Goal: Transaction & Acquisition: Purchase product/service

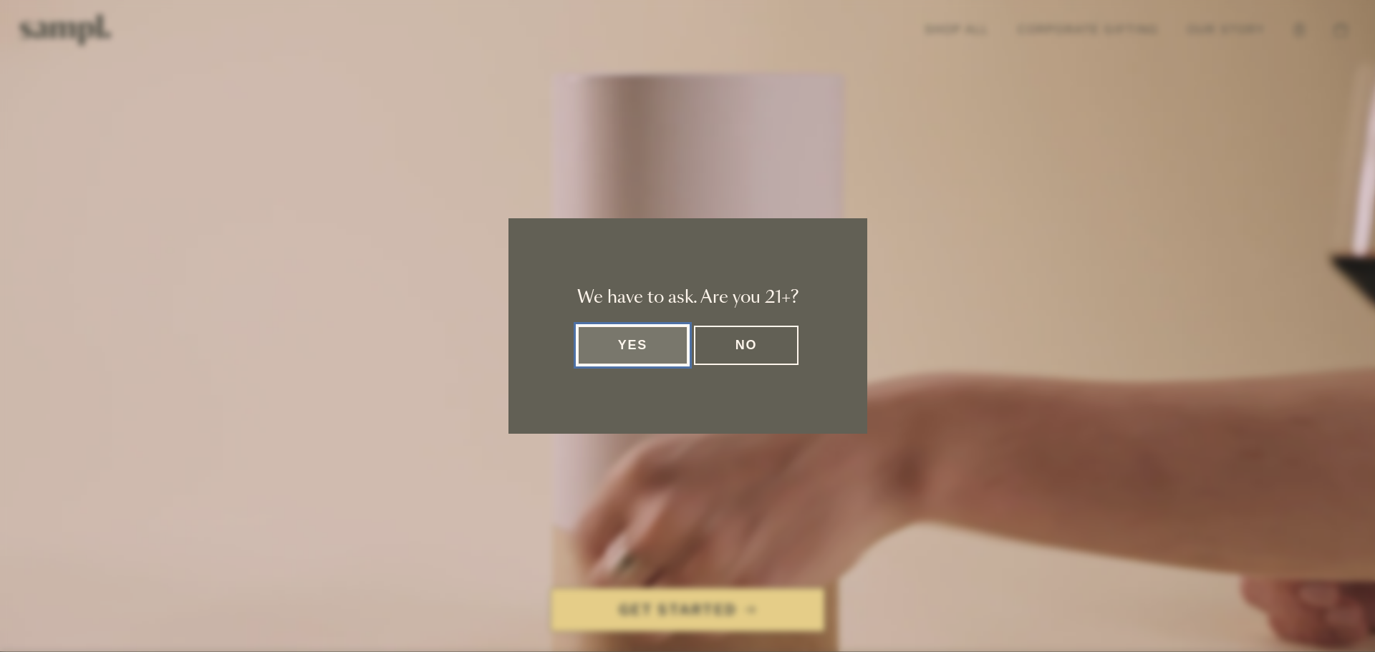
click at [612, 352] on button "Yes" at bounding box center [633, 345] width 112 height 39
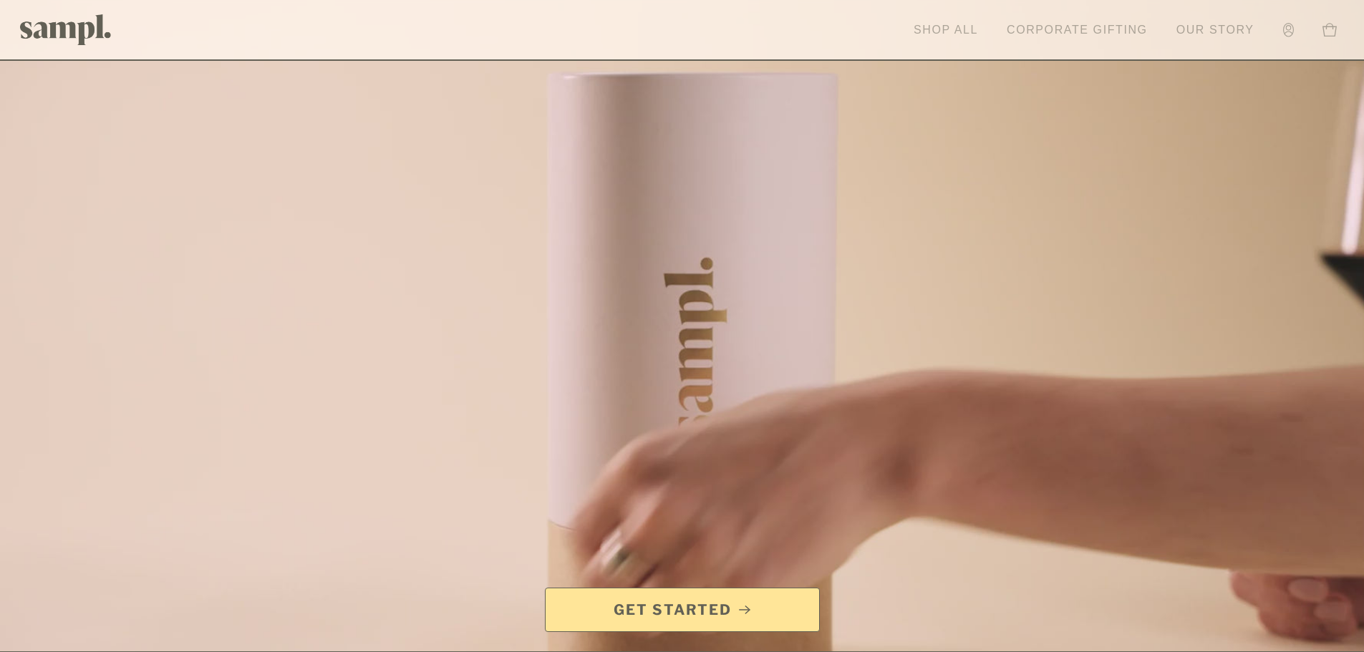
click at [976, 34] on link "Shop All" at bounding box center [946, 30] width 79 height 32
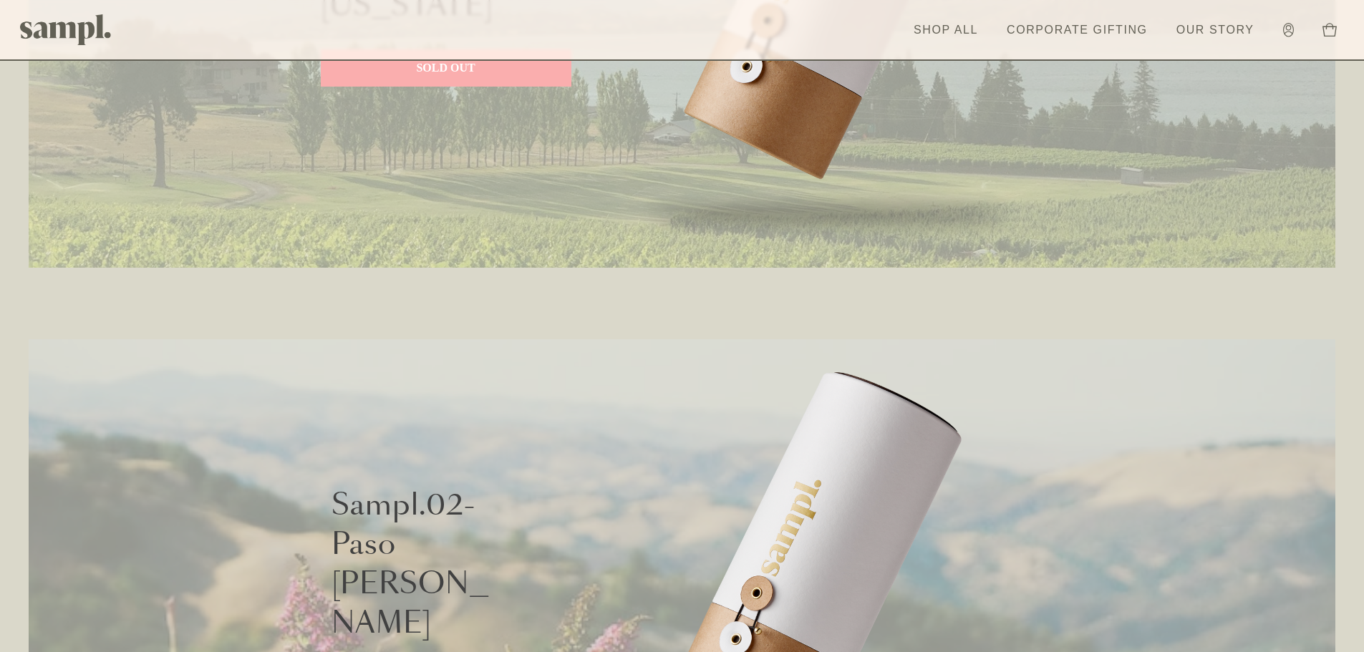
scroll to position [1002, 0]
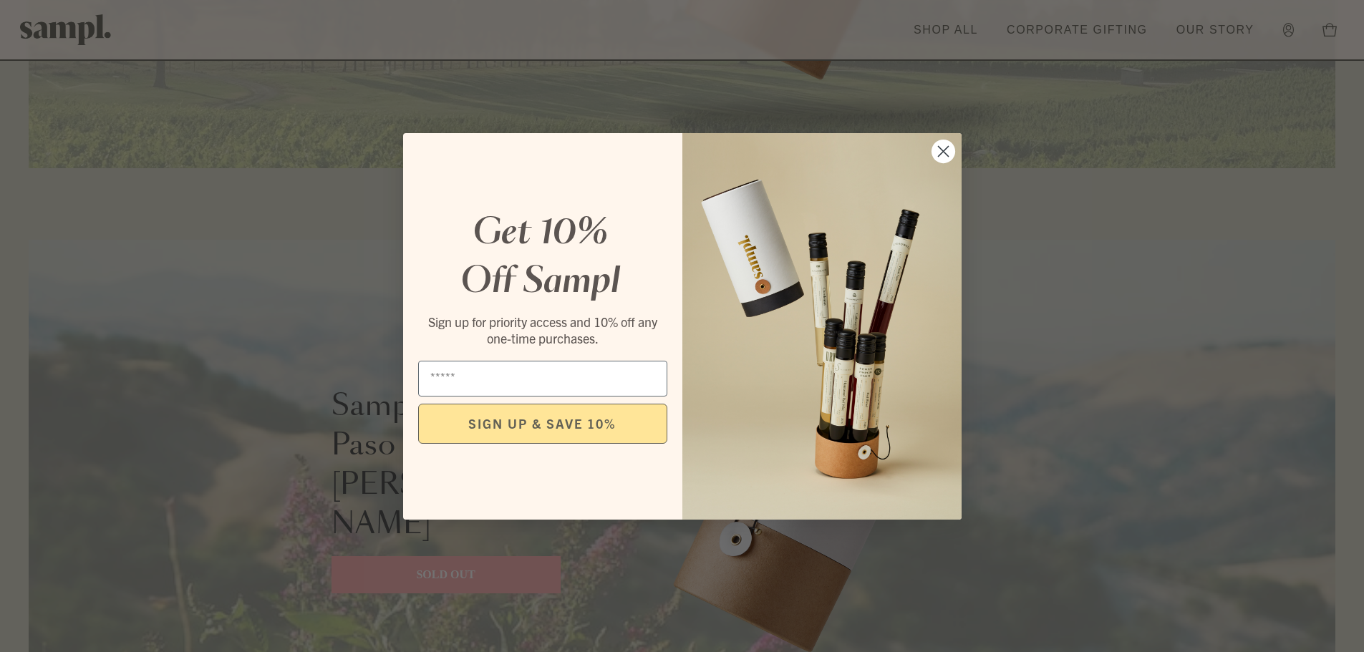
click at [943, 146] on circle "Close dialog" at bounding box center [943, 151] width 24 height 24
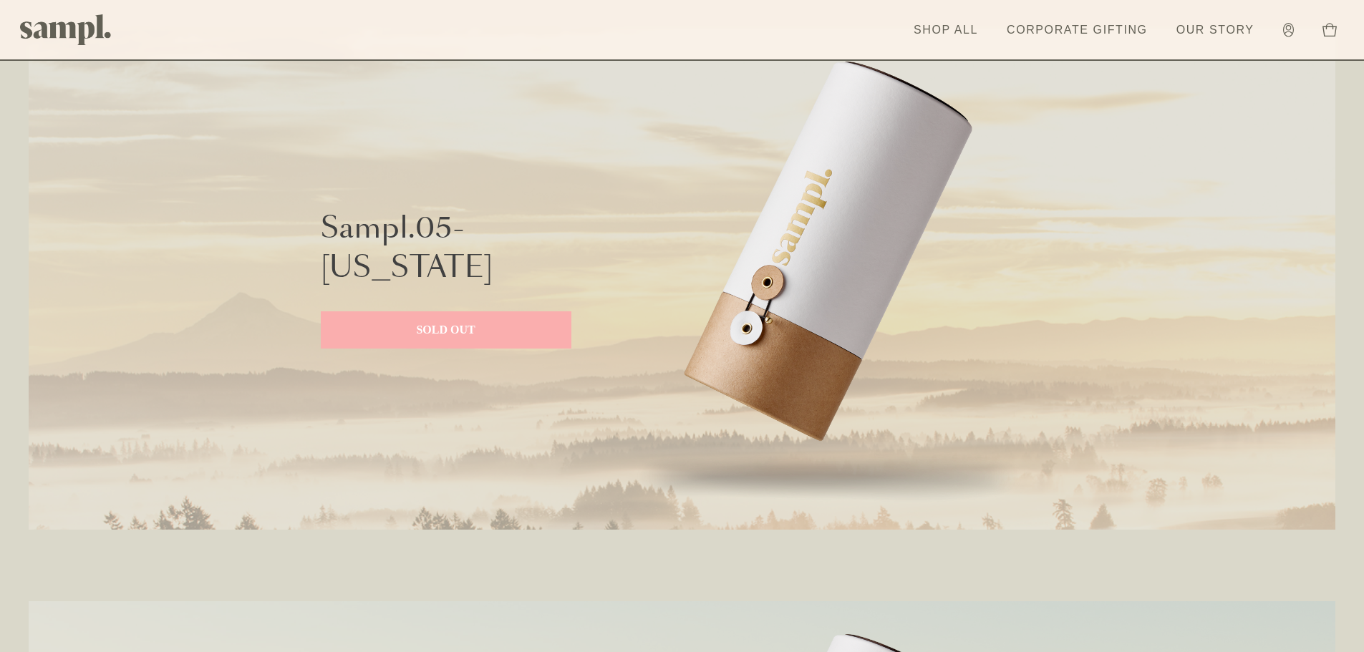
scroll to position [2759, 0]
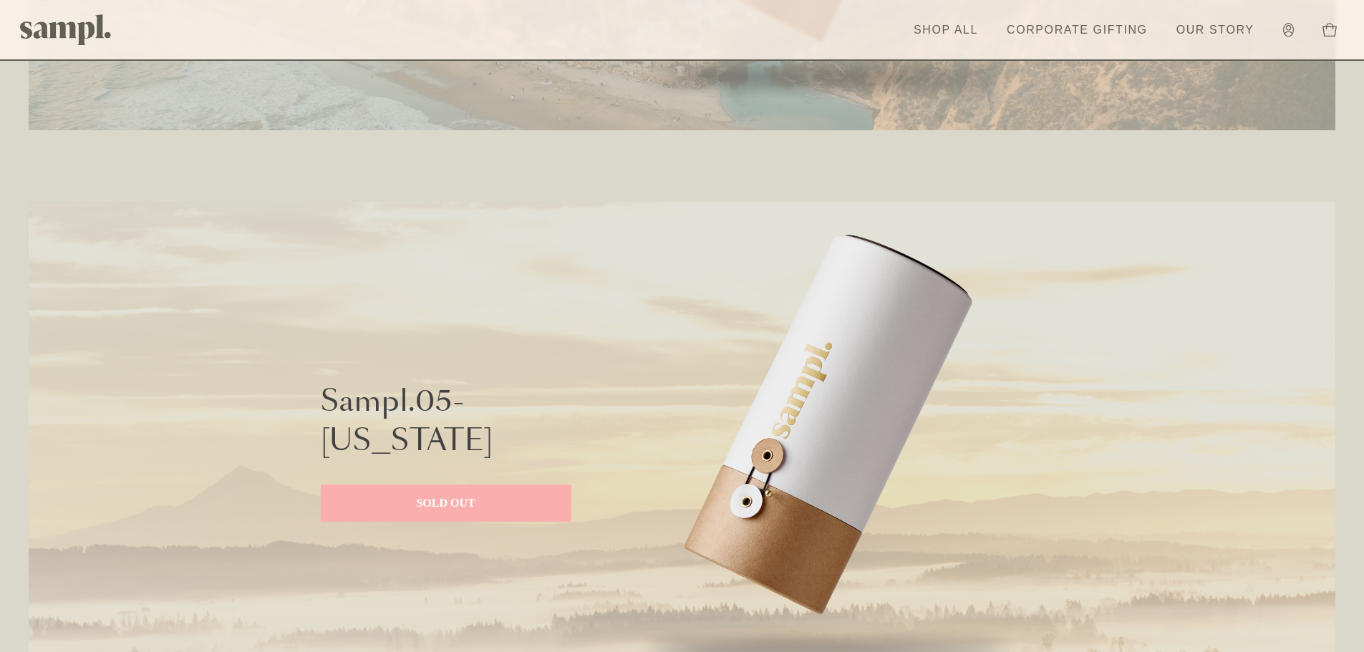
click at [414, 411] on p "Sampl.05- Oregon" at bounding box center [407, 422] width 173 height 79
click at [440, 501] on p "SOLD OUT" at bounding box center [446, 503] width 222 height 17
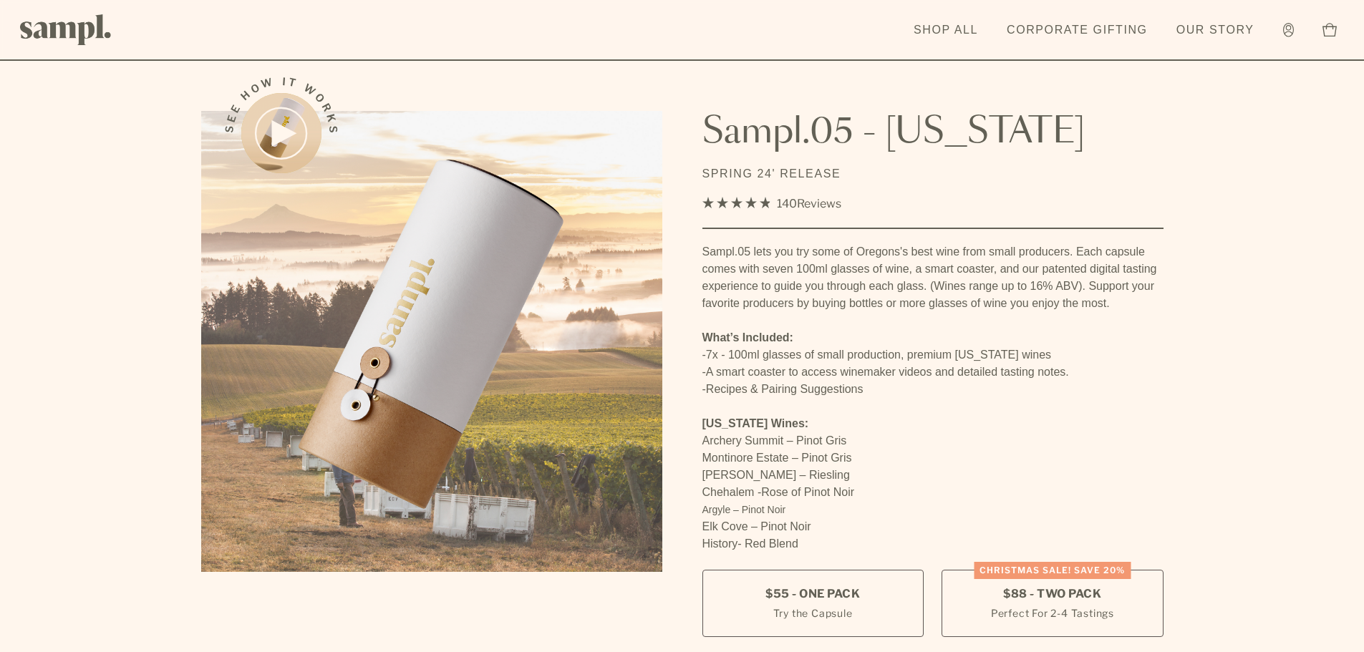
click at [280, 127] on icon at bounding box center [284, 134] width 22 height 24
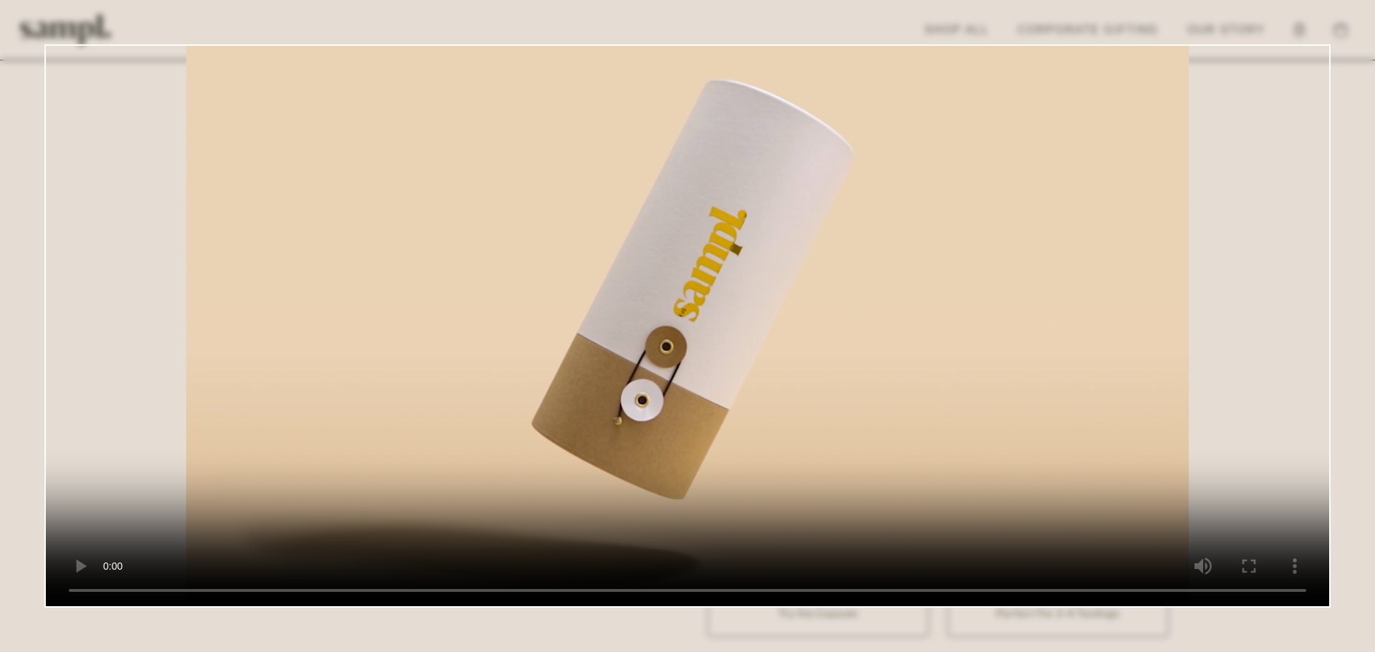
click at [1345, 376] on dialog at bounding box center [687, 326] width 1375 height 652
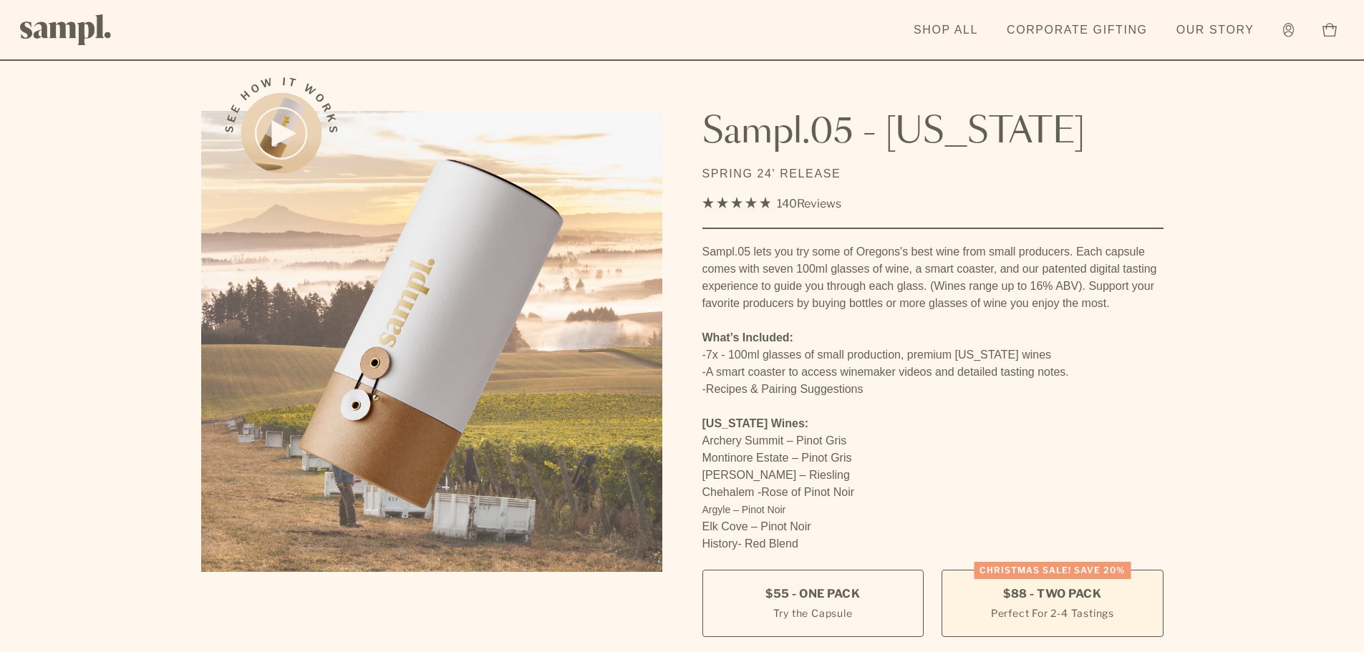
click at [1084, 609] on small "Perfect For 2-4 Tastings" at bounding box center [1052, 613] width 123 height 15
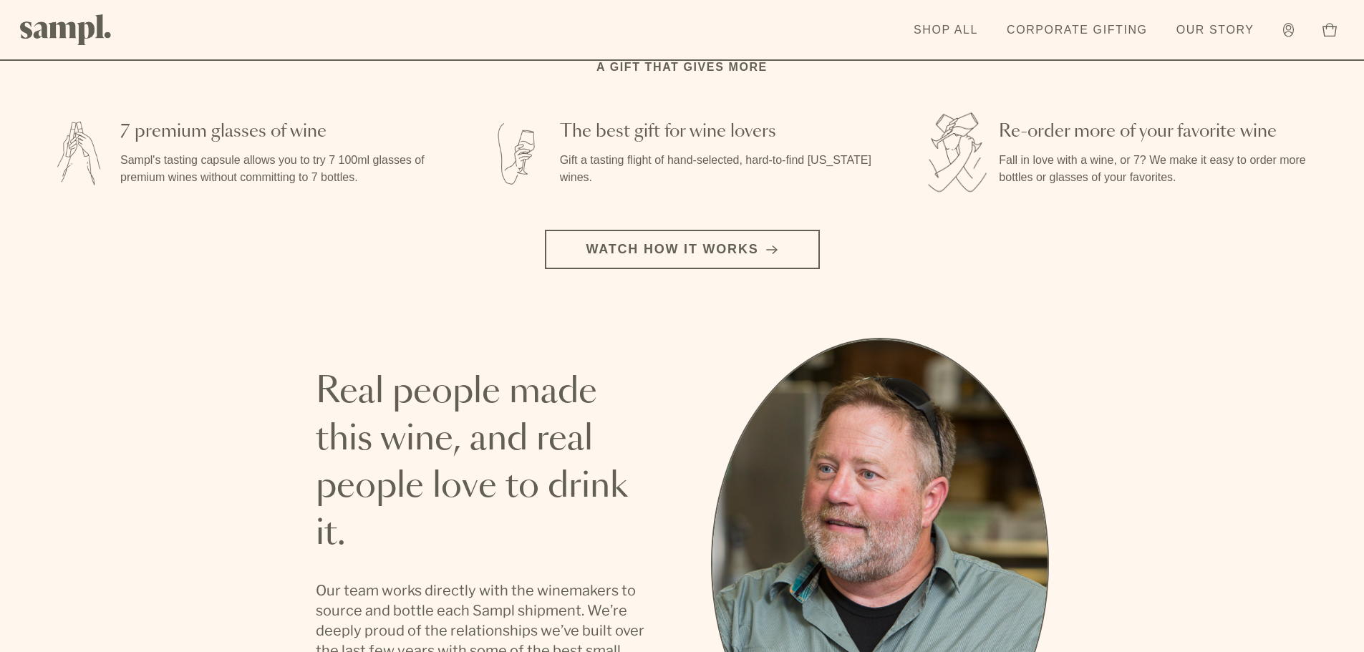
scroll to position [2721, 0]
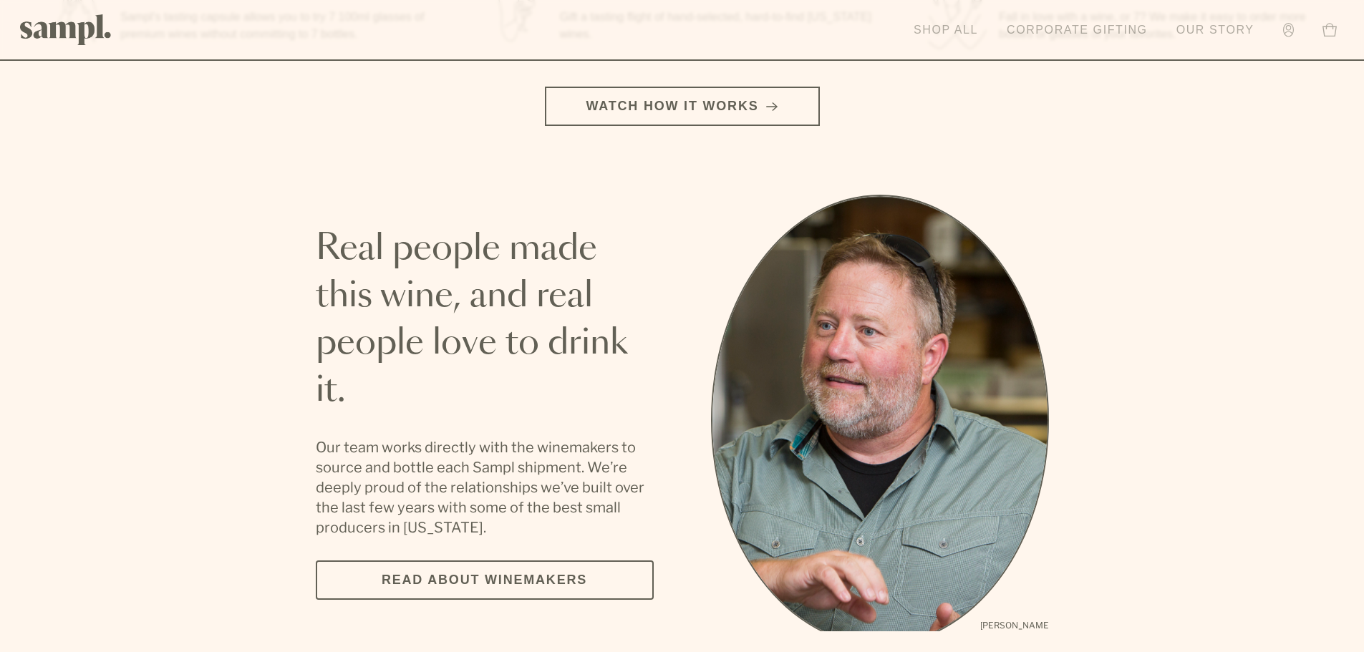
click at [972, 28] on link "Shop All" at bounding box center [946, 30] width 79 height 32
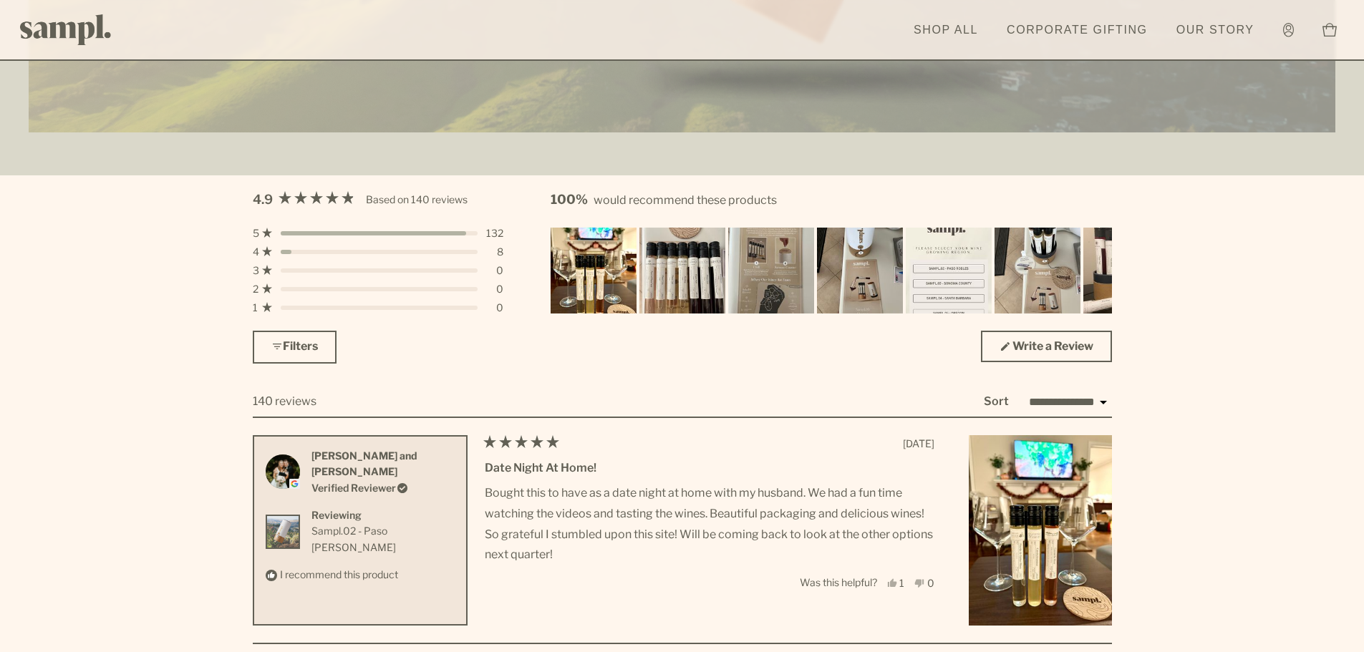
scroll to position [4082, 0]
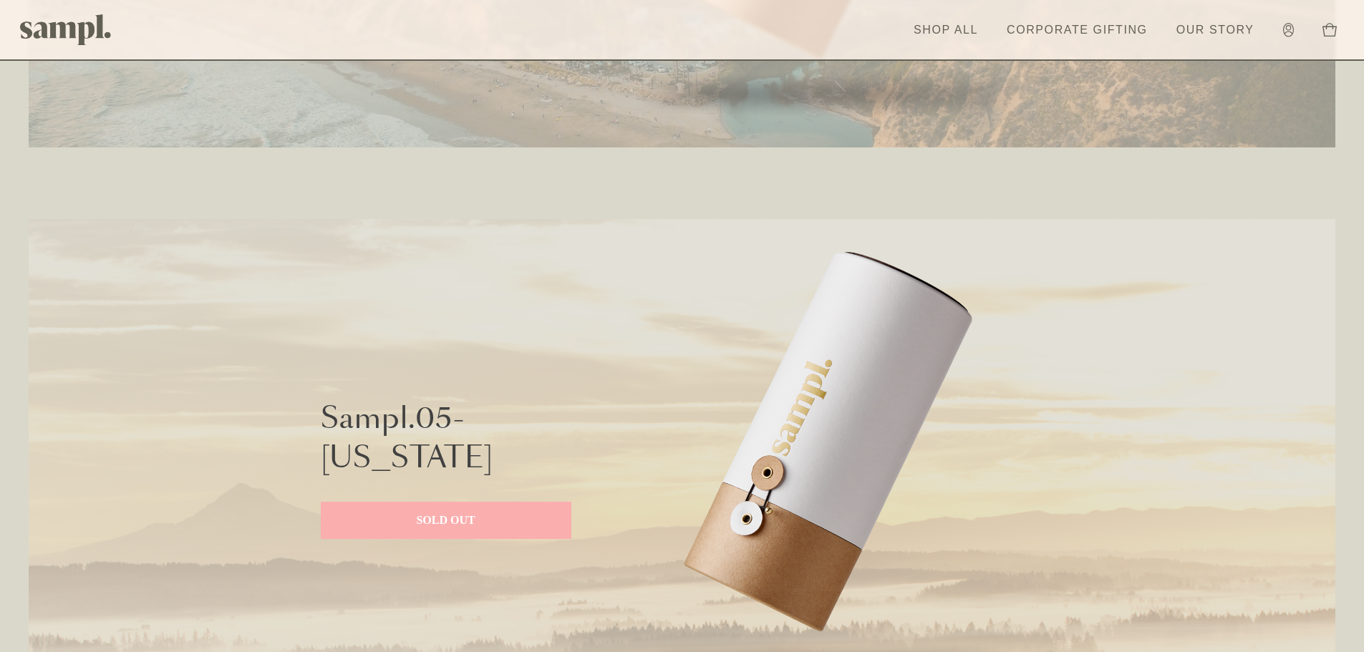
scroll to position [2759, 0]
